Goal: Task Accomplishment & Management: Manage account settings

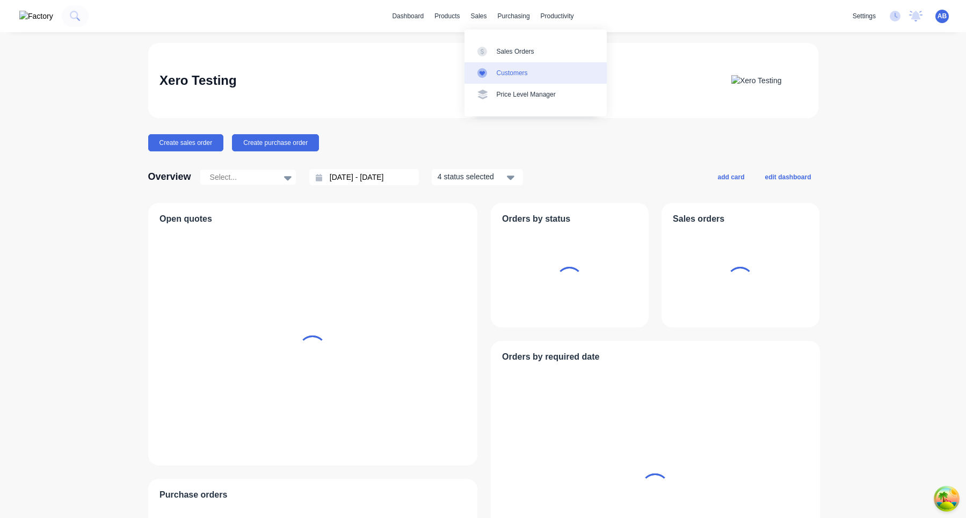
click at [511, 68] on div "Customers" at bounding box center [512, 73] width 31 height 10
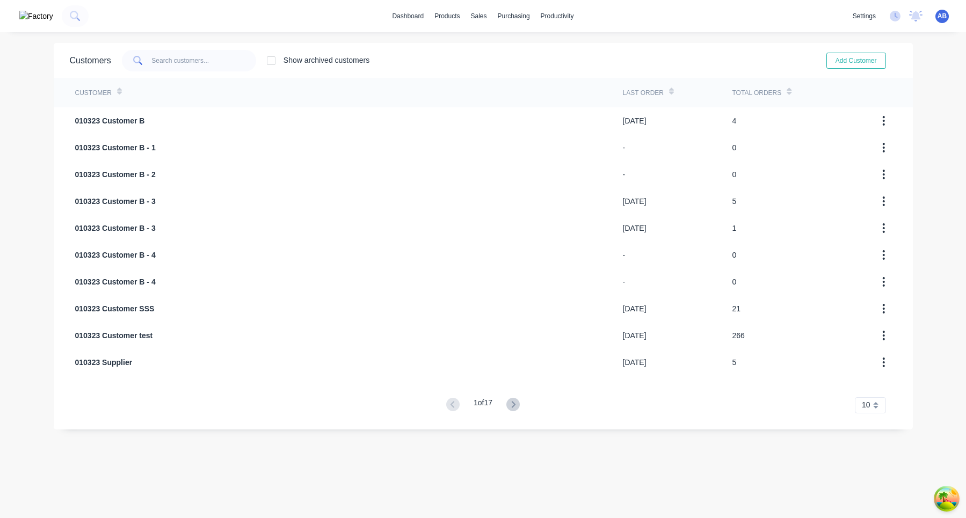
click at [523, 398] on div "1 of 17" at bounding box center [483, 405] width 80 height 16
click at [515, 402] on icon at bounding box center [514, 404] width 4 height 6
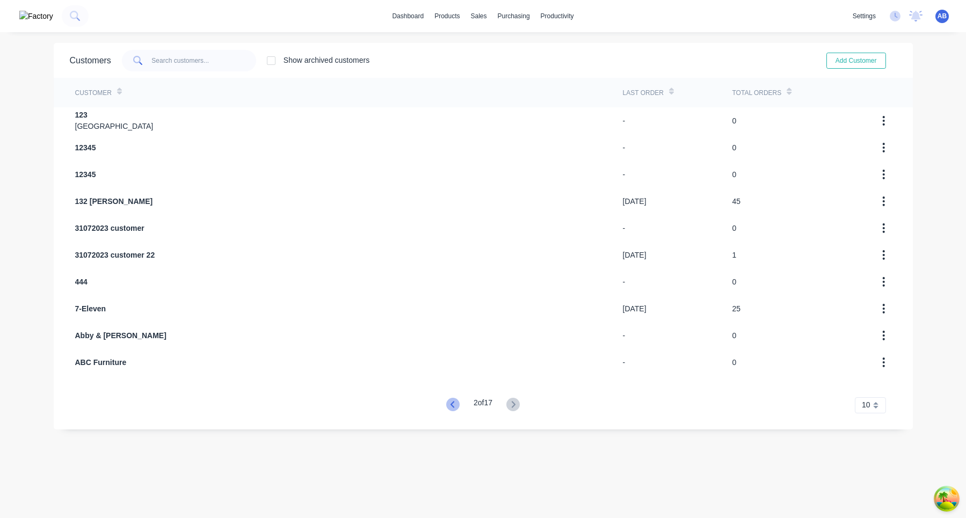
click at [454, 403] on icon at bounding box center [452, 404] width 13 height 13
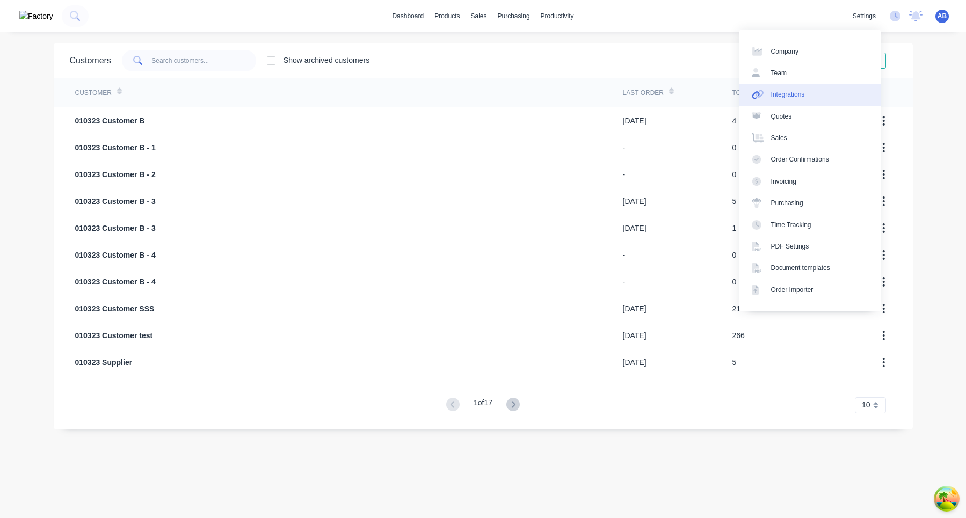
click at [826, 98] on link "Integrations" at bounding box center [810, 94] width 142 height 21
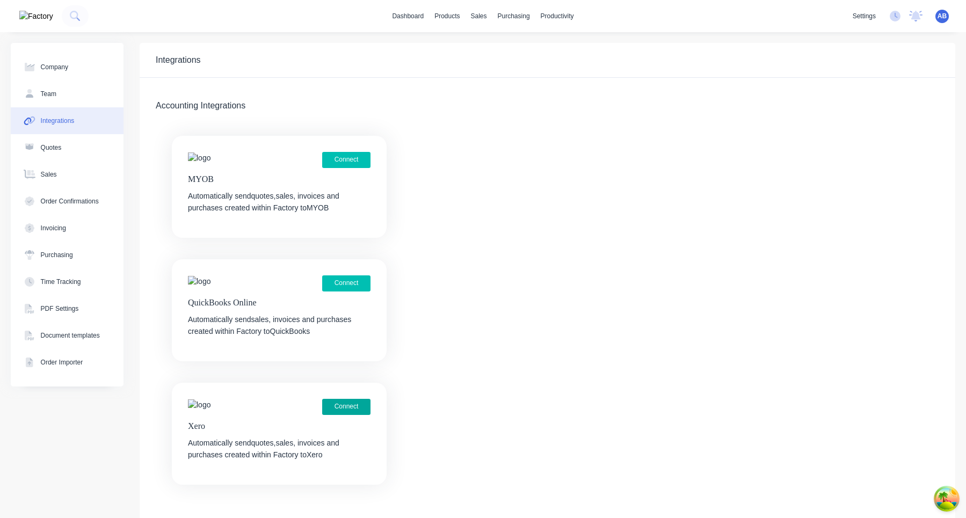
click at [351, 405] on button "Connect" at bounding box center [346, 407] width 48 height 16
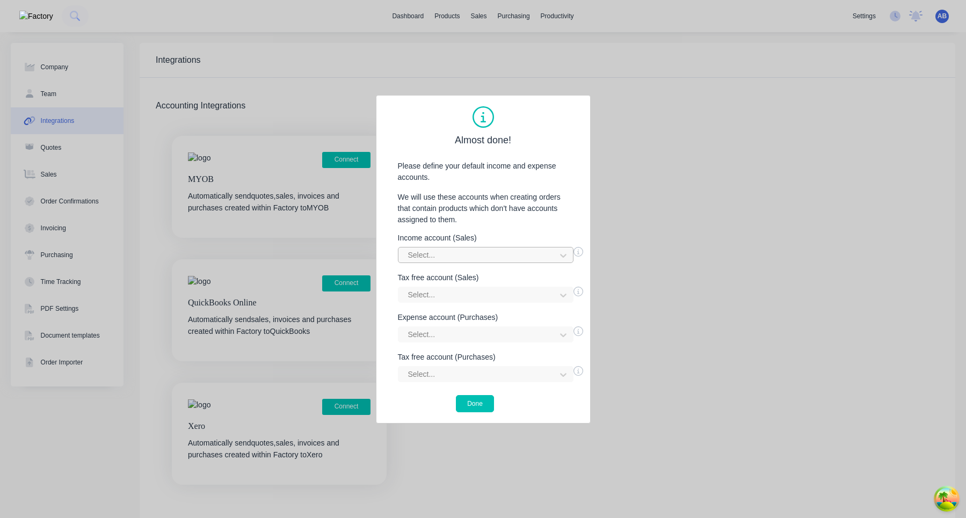
click at [474, 253] on div at bounding box center [478, 255] width 143 height 13
click at [488, 214] on p "We will use these accounts when creating orders that contain products which don…" at bounding box center [483, 209] width 192 height 34
click at [492, 295] on div at bounding box center [478, 294] width 143 height 13
click at [492, 347] on div "Income account (Sales) Select... Tax free account (Sales) Select... Expense acc…" at bounding box center [483, 308] width 192 height 148
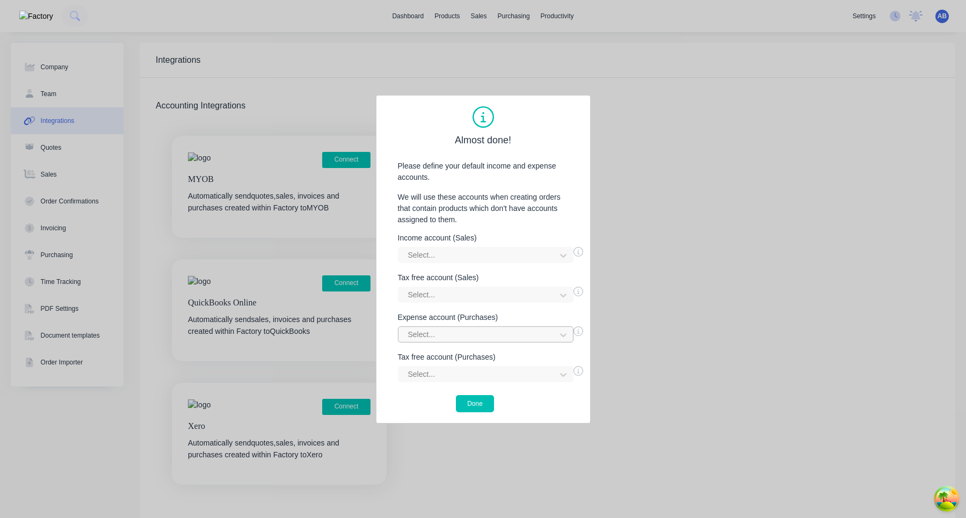
click at [492, 338] on div at bounding box center [478, 334] width 143 height 13
click at [498, 334] on div at bounding box center [478, 334] width 143 height 13
click at [483, 401] on button "Done" at bounding box center [475, 403] width 38 height 17
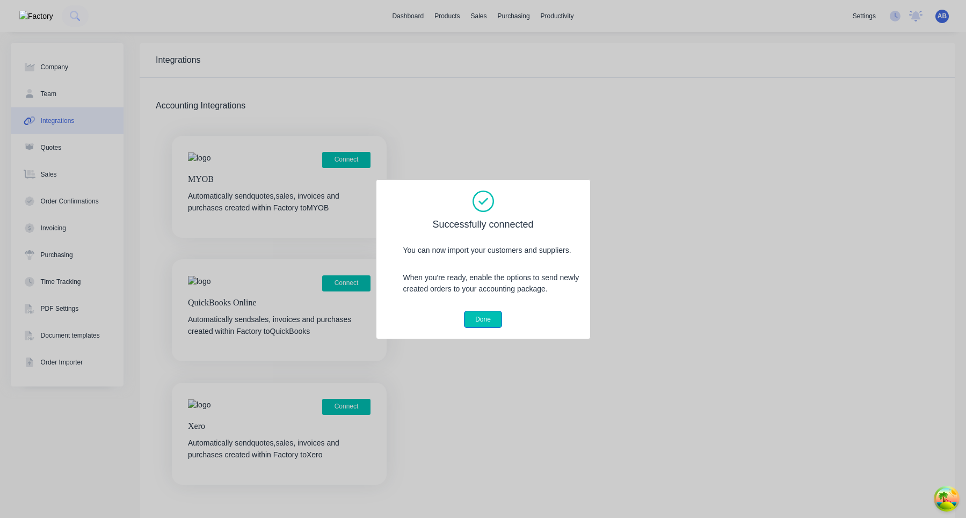
click at [493, 319] on button "Done" at bounding box center [483, 319] width 38 height 17
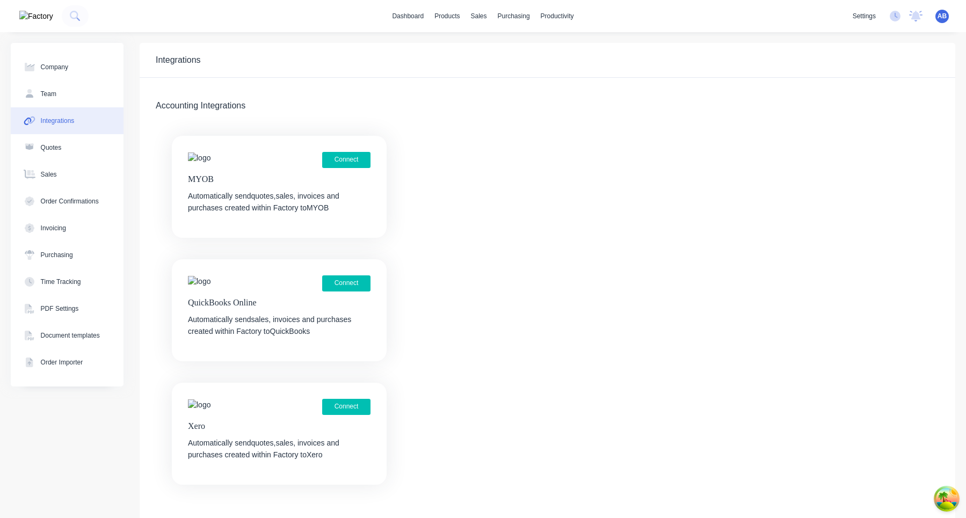
scroll to position [31, 0]
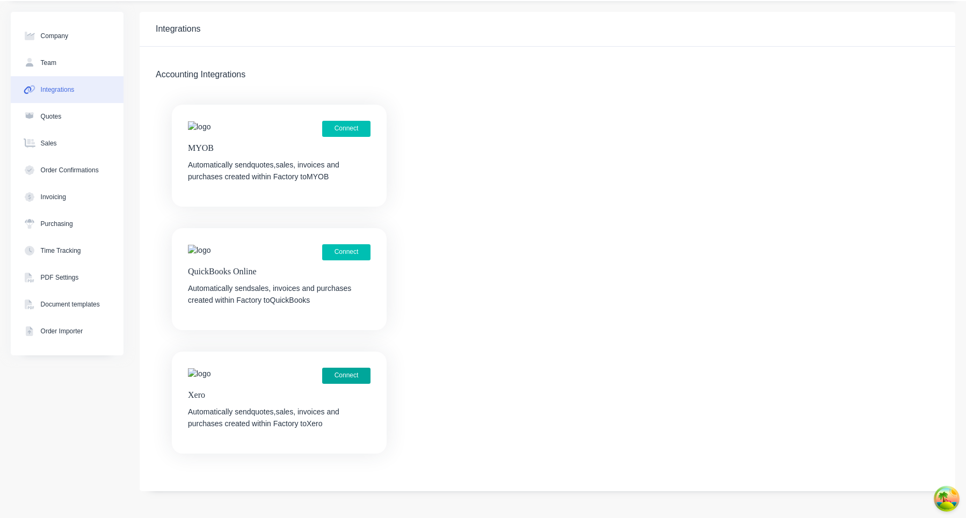
click at [349, 382] on button "Connect" at bounding box center [346, 376] width 48 height 16
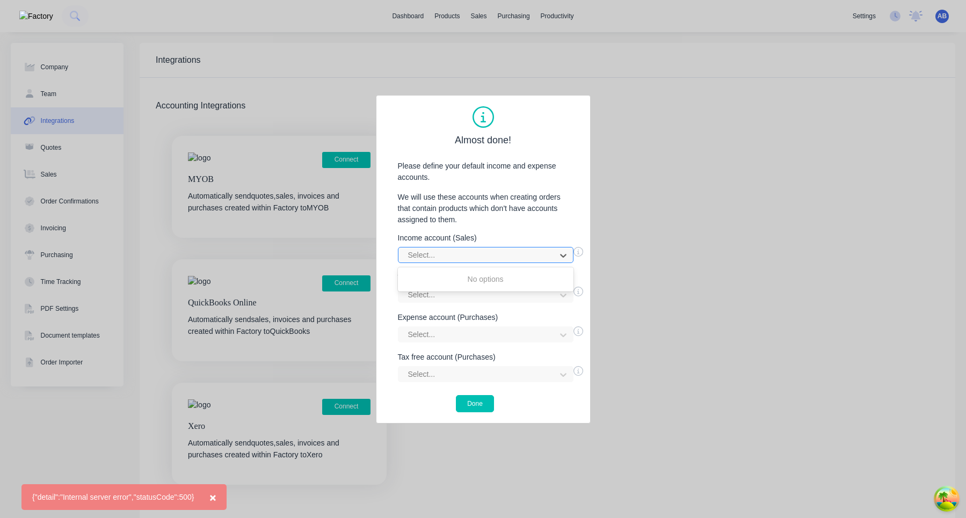
click at [534, 258] on div at bounding box center [478, 255] width 143 height 13
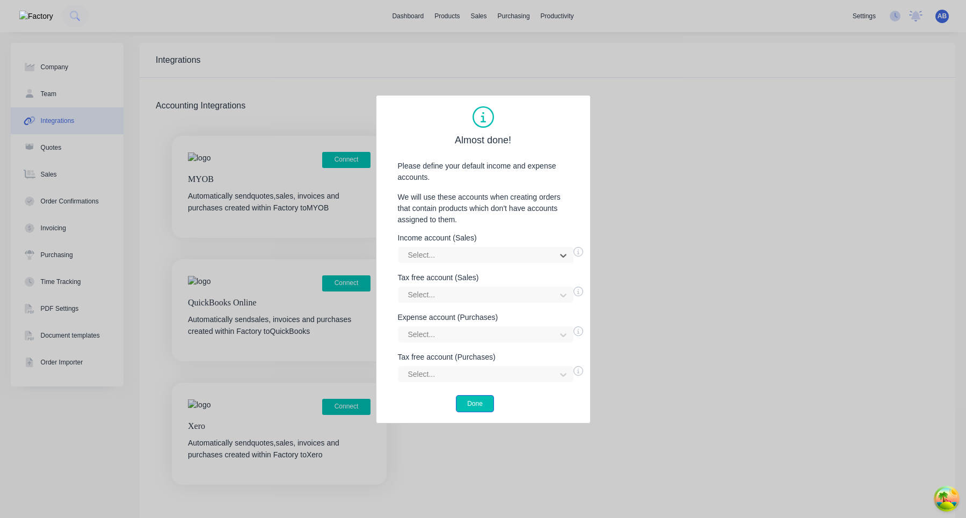
click at [483, 403] on button "Done" at bounding box center [475, 403] width 38 height 17
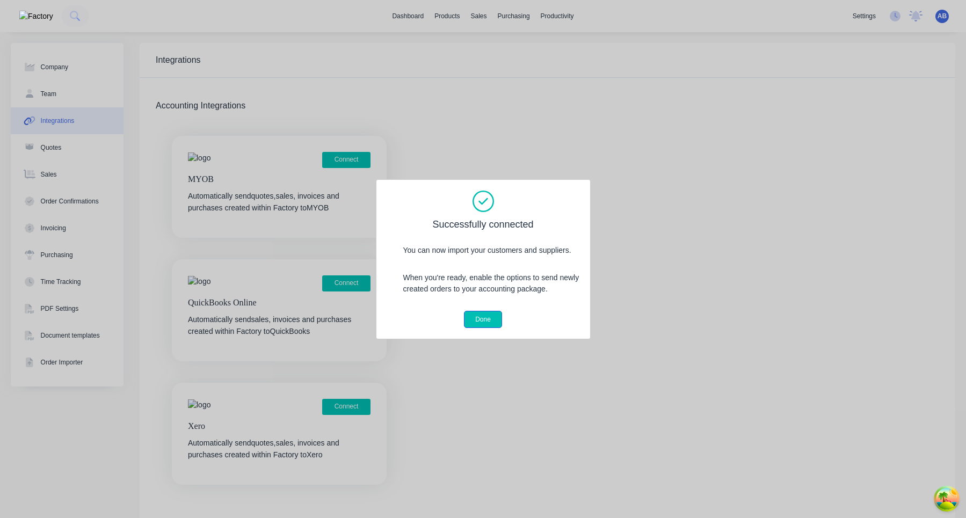
click at [490, 324] on button "Done" at bounding box center [483, 319] width 38 height 17
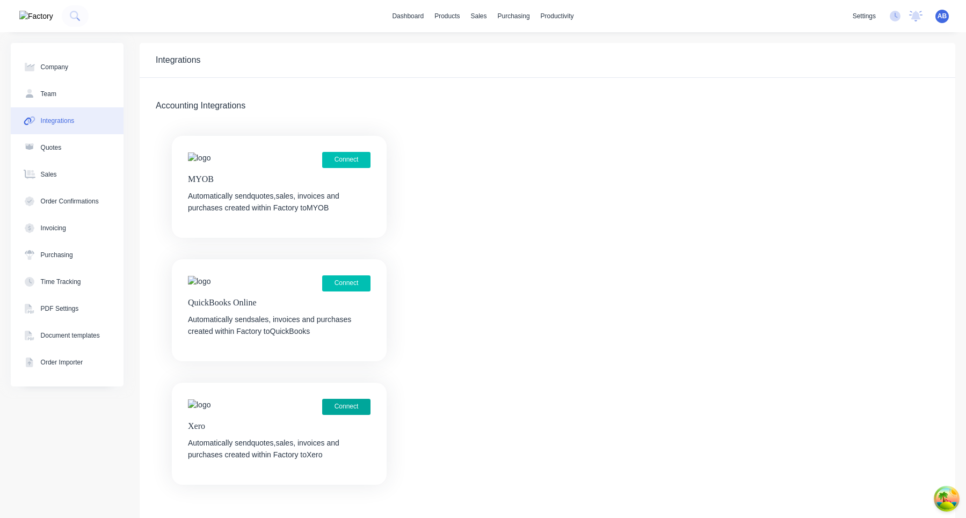
click at [339, 414] on button "Connect" at bounding box center [346, 407] width 48 height 16
